Goal: Find specific page/section: Find specific page/section

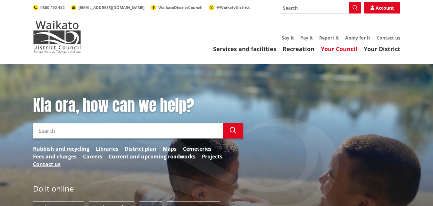
click at [339, 49] on link "Your Council" at bounding box center [339, 49] width 37 height 8
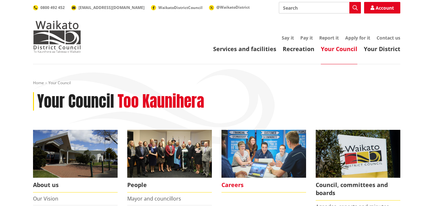
click at [237, 180] on span "Careers" at bounding box center [264, 184] width 85 height 15
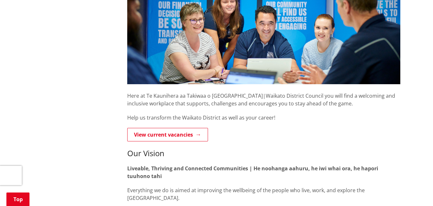
scroll to position [162, 0]
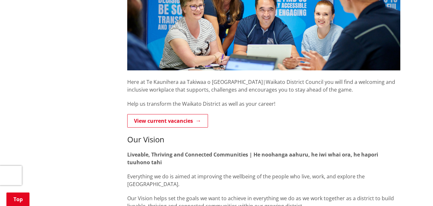
drag, startPoint x: 438, startPoint y: 17, endPoint x: 438, endPoint y: 43, distance: 26.3
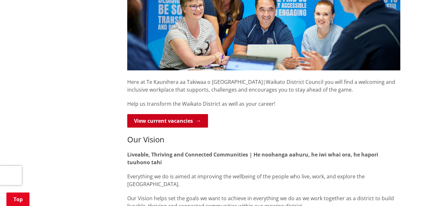
click at [174, 117] on link "View current vacancies" at bounding box center [167, 120] width 81 height 13
